Goal: Task Accomplishment & Management: Use online tool/utility

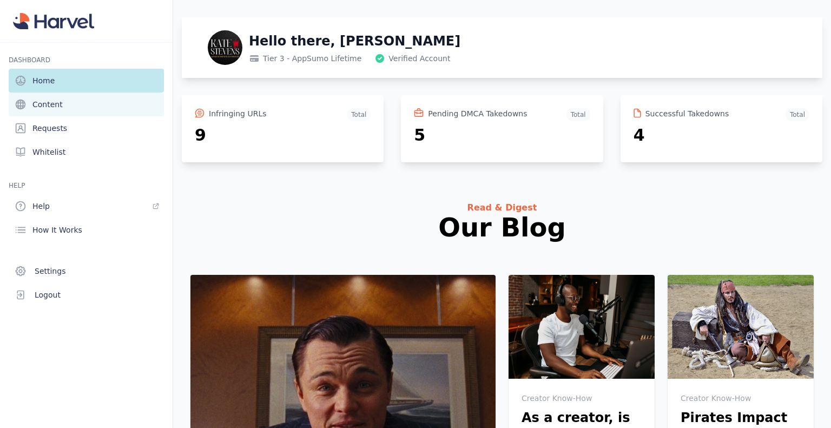
click at [88, 106] on link "Content" at bounding box center [86, 104] width 155 height 24
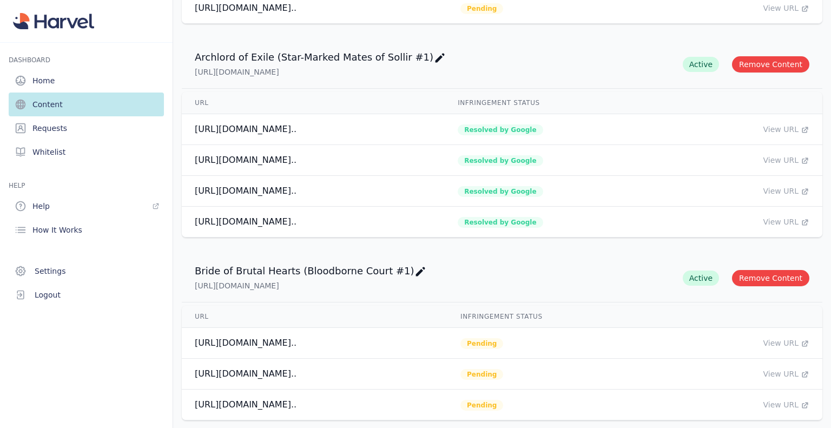
scroll to position [1147, 0]
click at [754, 56] on button "Remove Content" at bounding box center [770, 64] width 77 height 16
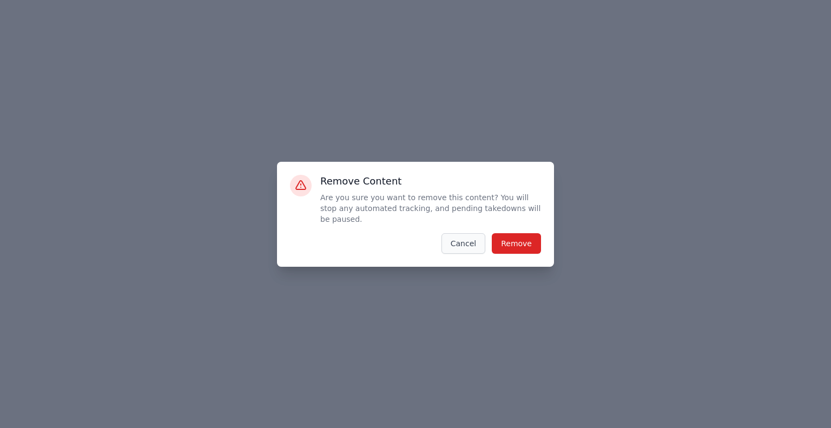
click at [467, 241] on button "Cancel" at bounding box center [463, 243] width 44 height 21
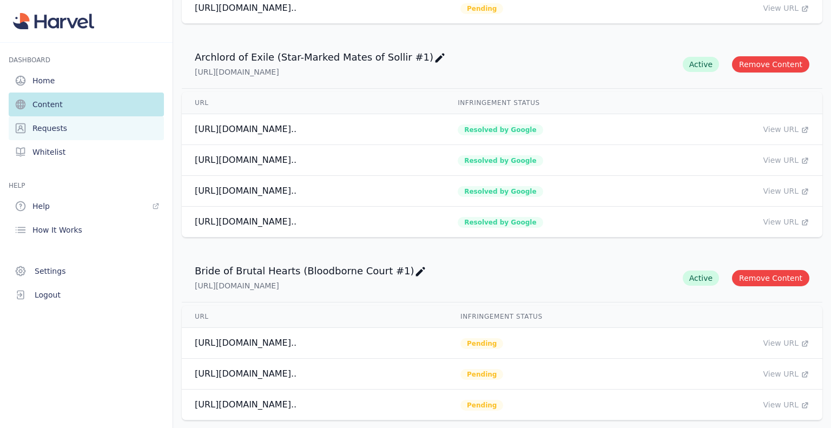
click at [95, 134] on link "Requests" at bounding box center [86, 128] width 155 height 24
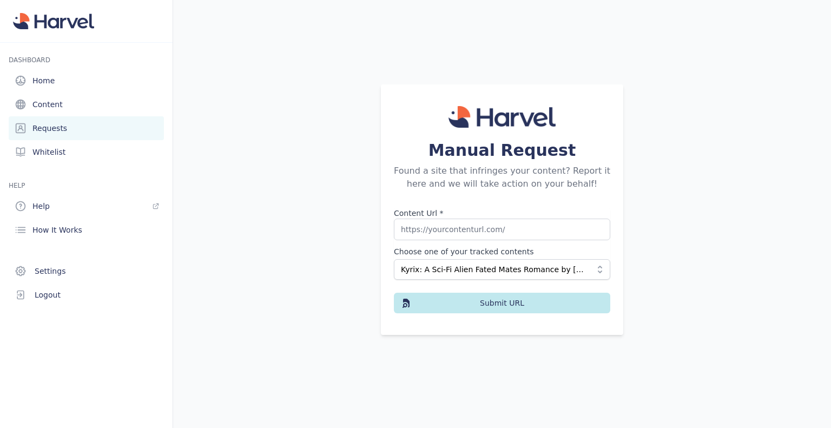
scroll to position [9, 0]
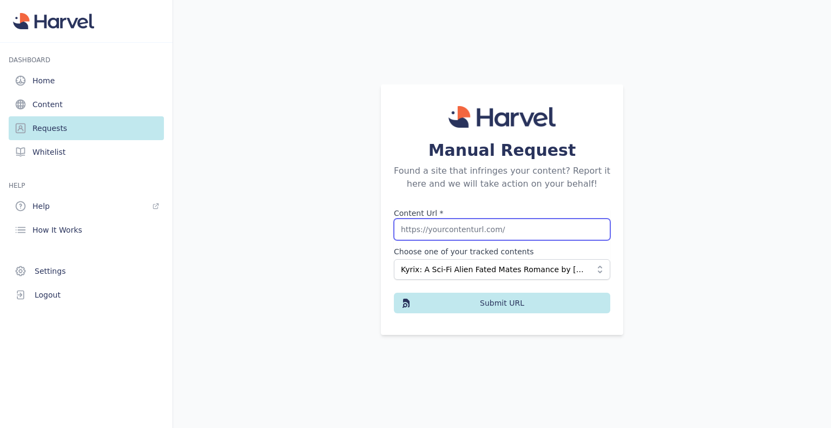
click at [409, 229] on input "Content Url *" at bounding box center [502, 230] width 216 height 22
paste input "[URL][DOMAIN_NAME]"
type input "[URL][DOMAIN_NAME]"
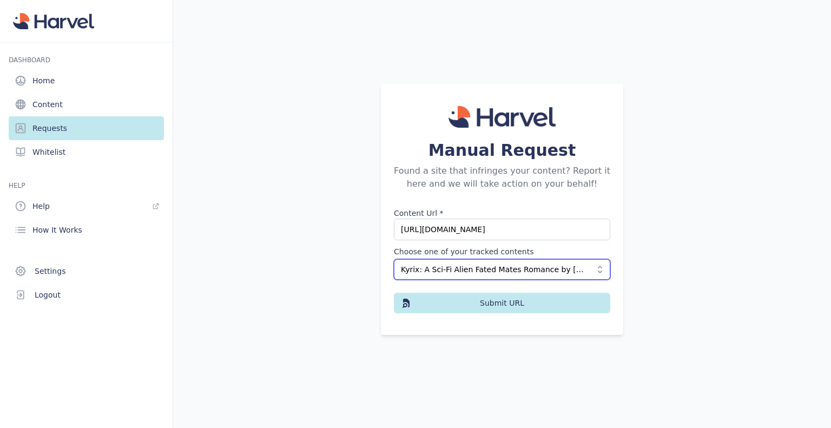
scroll to position [0, 0]
click at [424, 272] on span "Kyrix: A Sci-Fi Alien Fated Mates Romance by [PERSON_NAME]" at bounding box center [494, 269] width 187 height 11
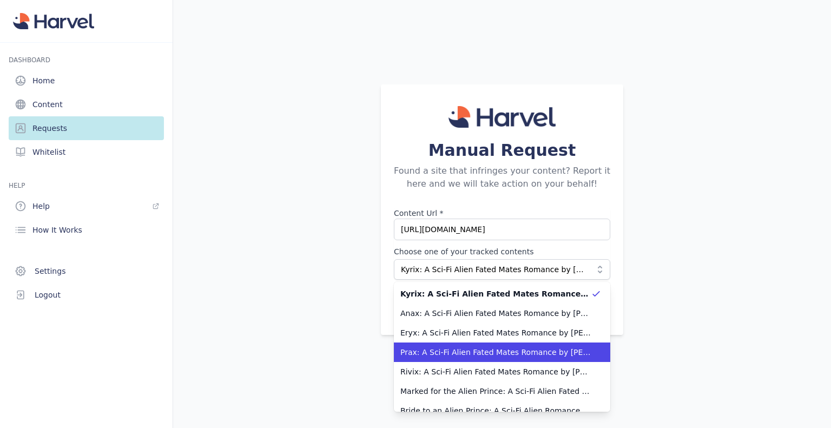
scroll to position [50, 0]
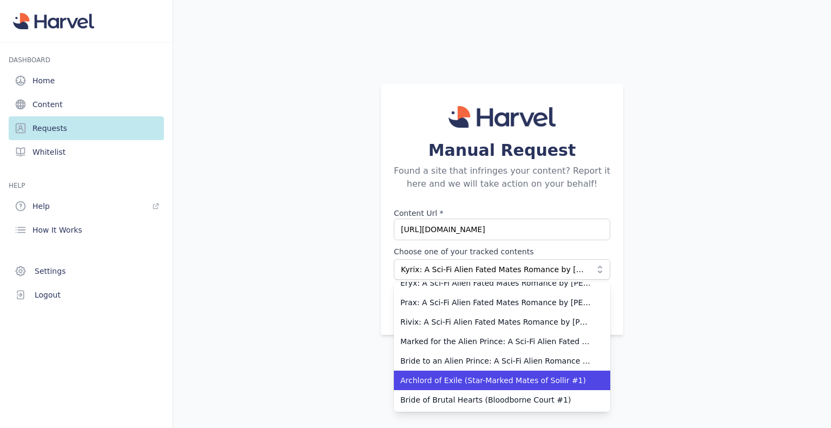
click at [429, 381] on span "Archlord of Exile (Star-Marked Mates of Sollir #1)" at bounding box center [495, 380] width 190 height 11
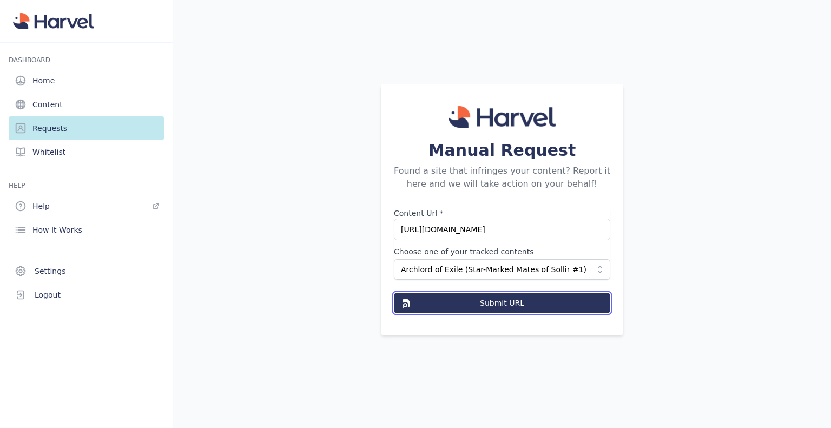
click at [474, 305] on button "Submit URL" at bounding box center [502, 303] width 216 height 21
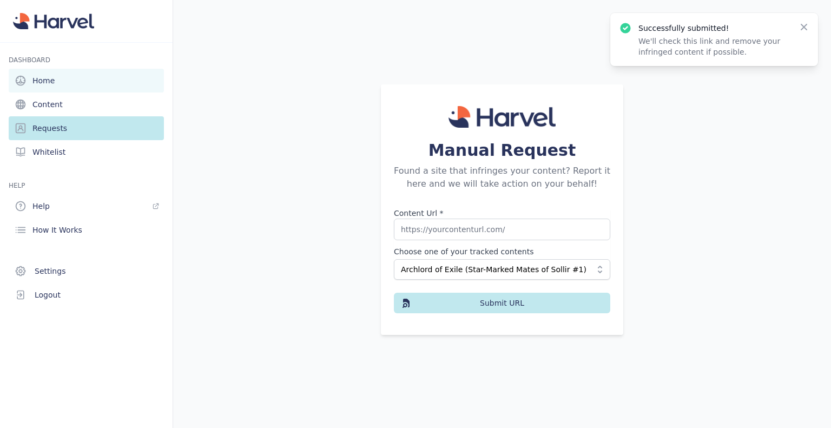
click at [77, 77] on link "Home" at bounding box center [86, 81] width 155 height 24
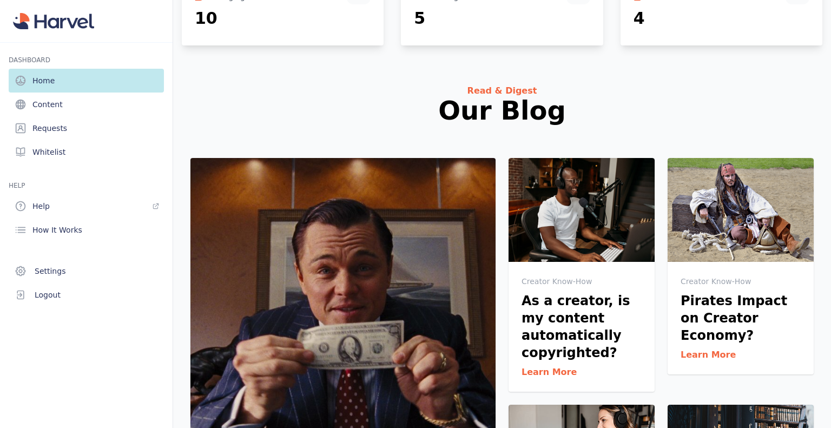
scroll to position [279, 0]
